Goal: Transaction & Acquisition: Obtain resource

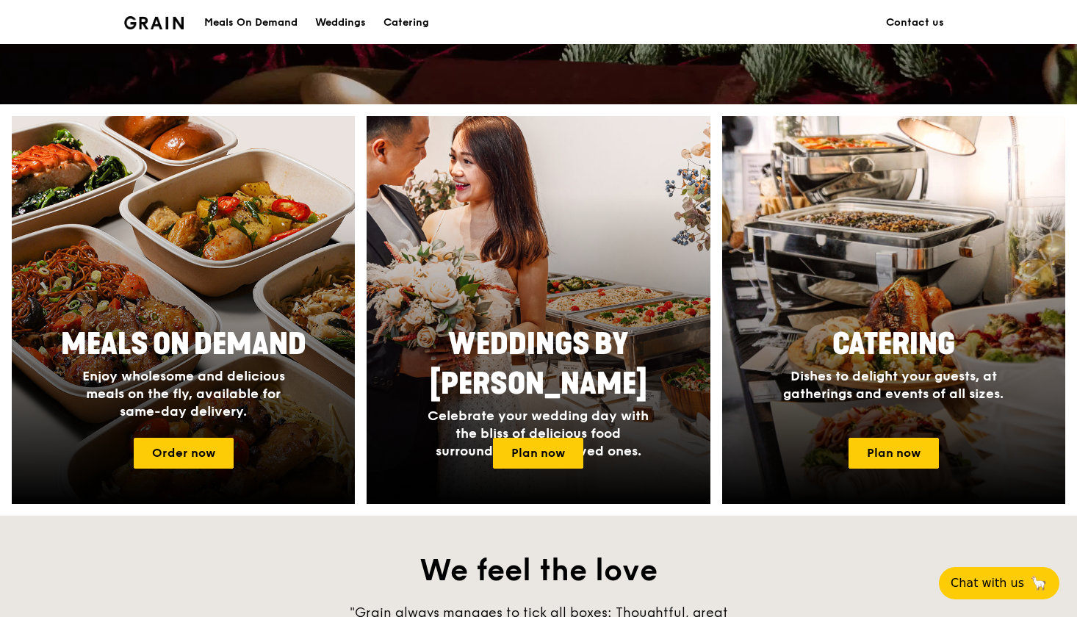
scroll to position [552, 0]
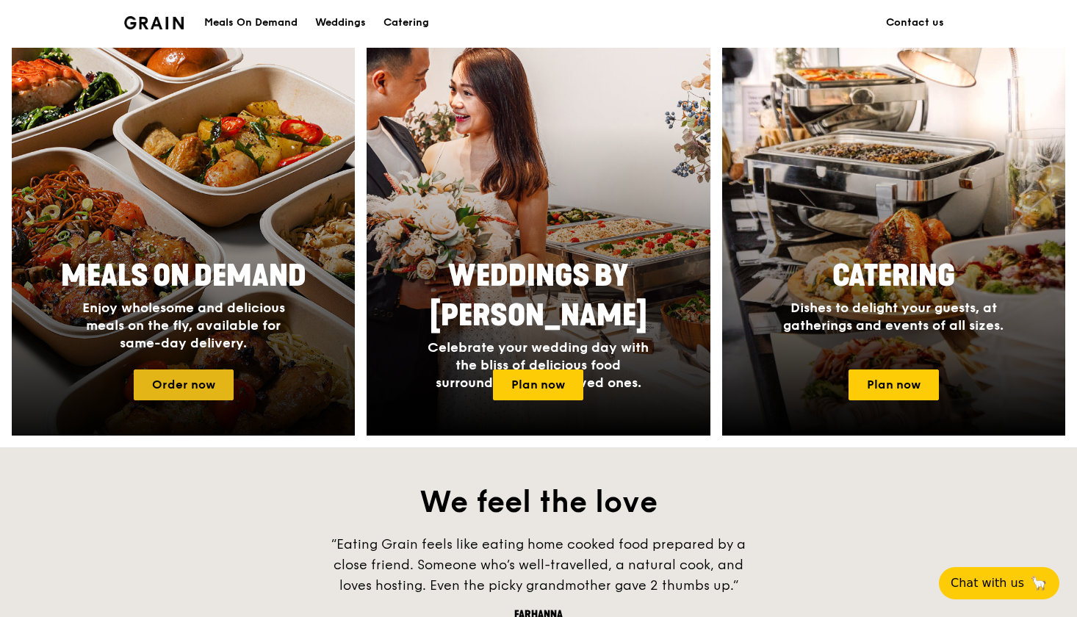
click at [181, 390] on link "Order now" at bounding box center [184, 384] width 100 height 31
click at [206, 388] on link "Order now" at bounding box center [184, 384] width 100 height 31
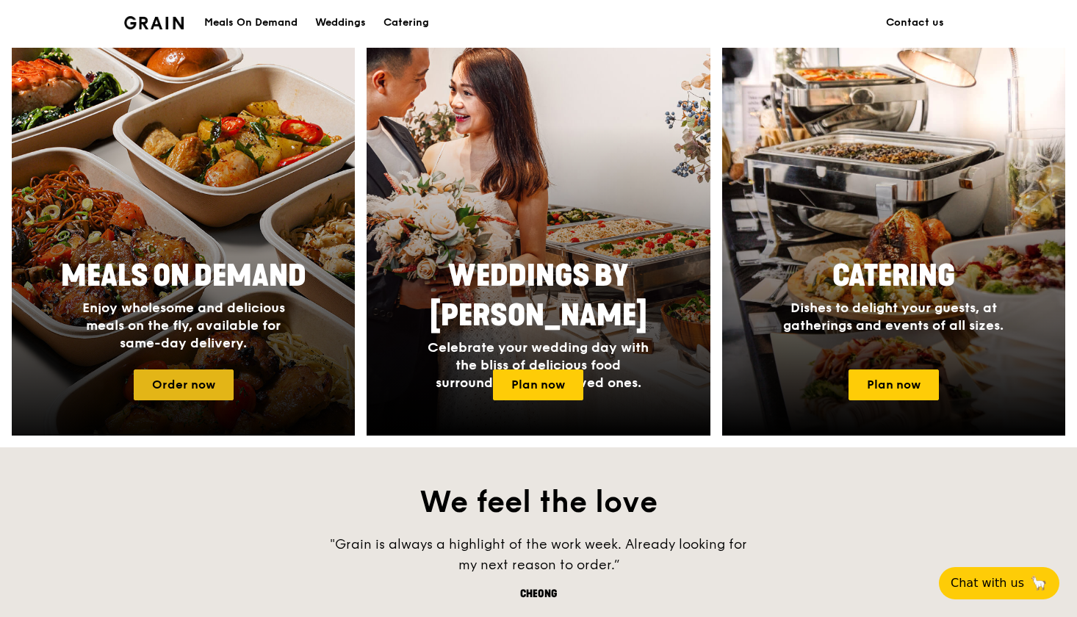
click at [202, 387] on link "Order now" at bounding box center [184, 384] width 100 height 31
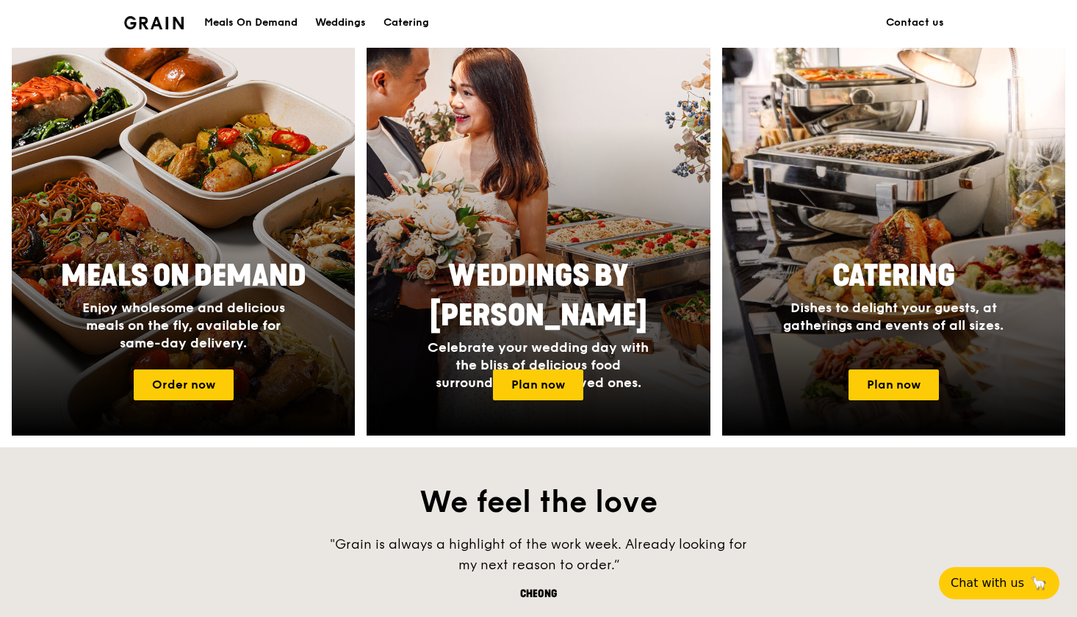
click at [234, 13] on div "Meals On Demand" at bounding box center [250, 23] width 93 height 44
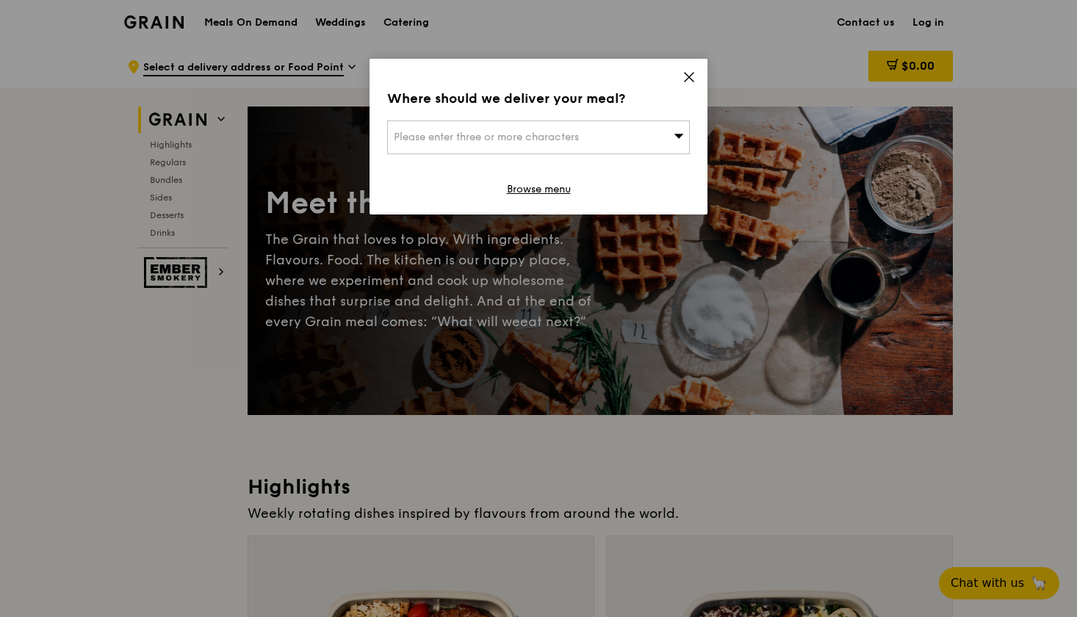
click at [693, 70] on div "Where should we deliver your meal? Please enter three or more characters Browse…" at bounding box center [538, 137] width 338 height 156
click at [679, 155] on div "Where should we deliver your meal? Please enter three or more characters Browse…" at bounding box center [538, 137] width 338 height 156
click at [672, 130] on div "Please enter three or more characters" at bounding box center [538, 137] width 303 height 34
click at [684, 138] on input "search" at bounding box center [538, 137] width 301 height 32
click at [688, 77] on icon at bounding box center [689, 77] width 9 height 9
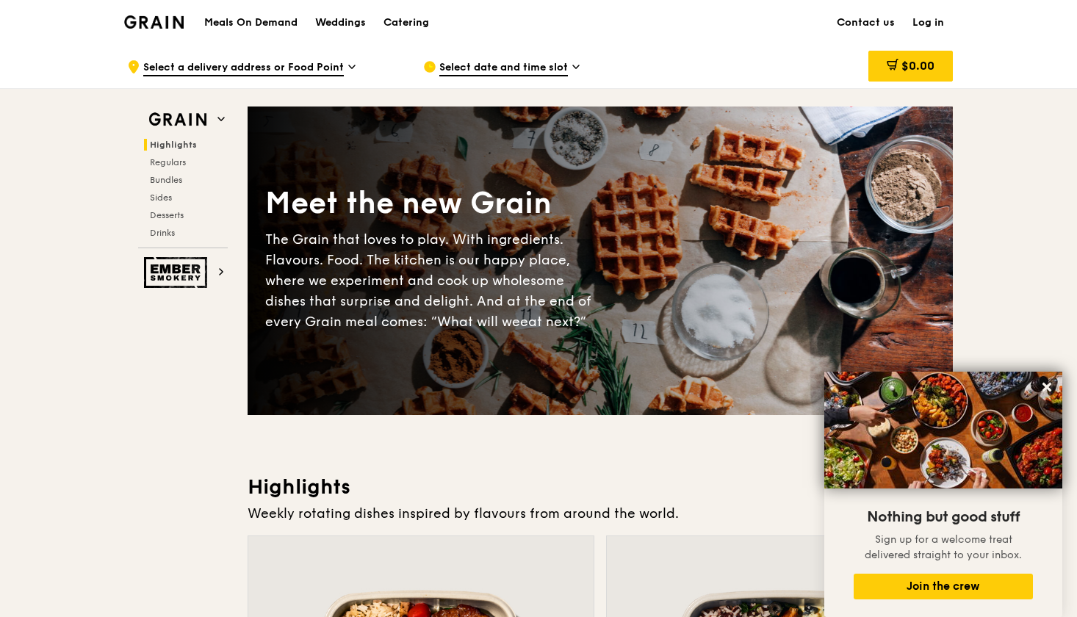
click at [395, 26] on div "Catering" at bounding box center [406, 23] width 46 height 44
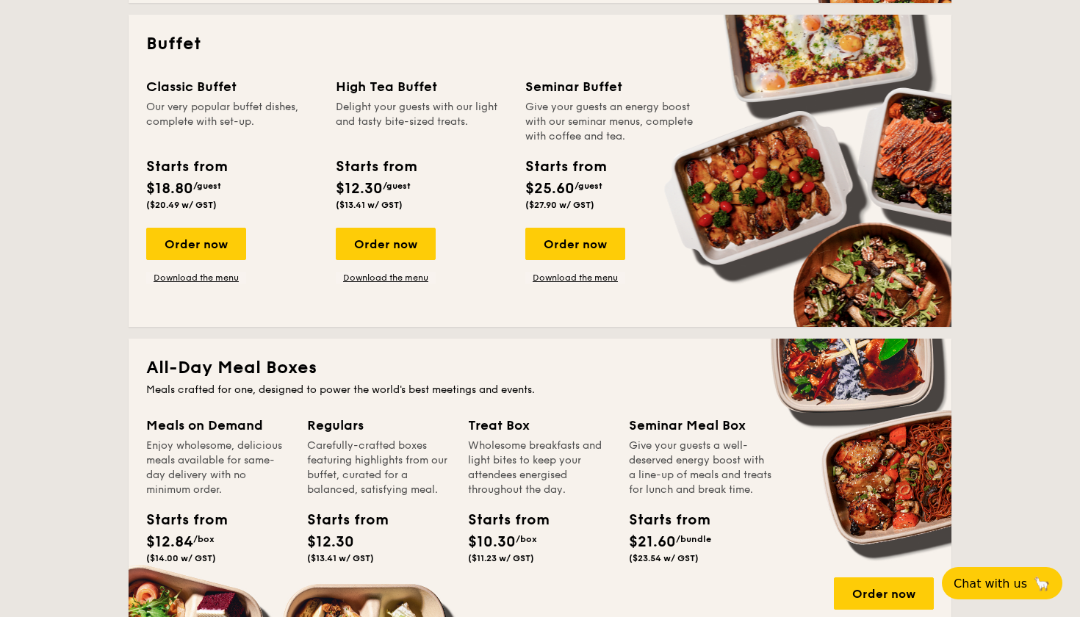
scroll to position [653, 0]
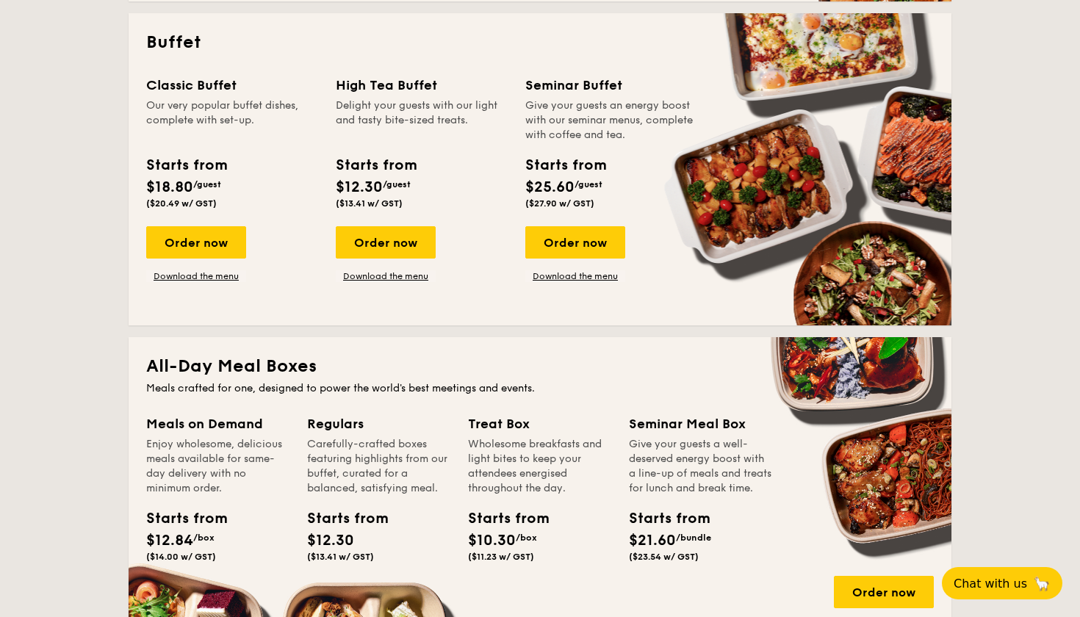
click at [223, 282] on div "Classic Buffet Our very popular buffet dishes, complete with set-up. Starts fro…" at bounding box center [539, 191] width 787 height 233
click at [223, 280] on link "Download the menu" at bounding box center [196, 276] width 100 height 12
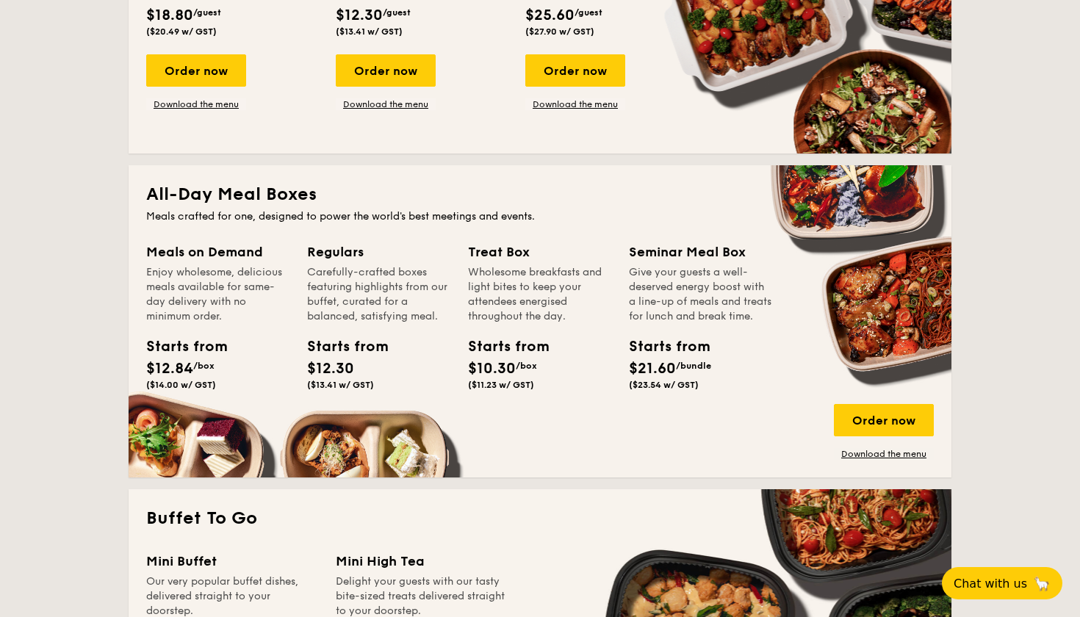
scroll to position [829, 0]
